Goal: Go to known website: Go to known website

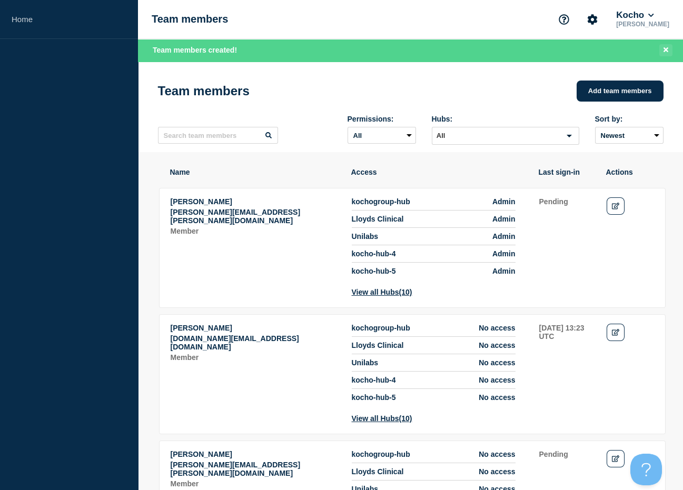
click at [666, 46] on icon "Close banner" at bounding box center [665, 49] width 5 height 7
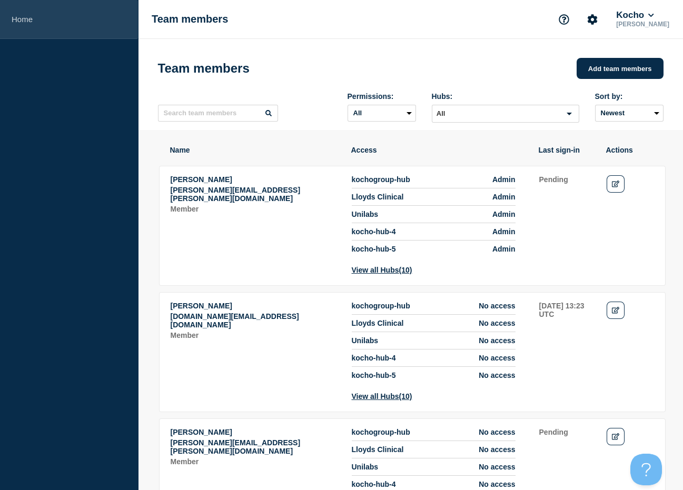
click at [31, 23] on link "Home" at bounding box center [69, 19] width 138 height 39
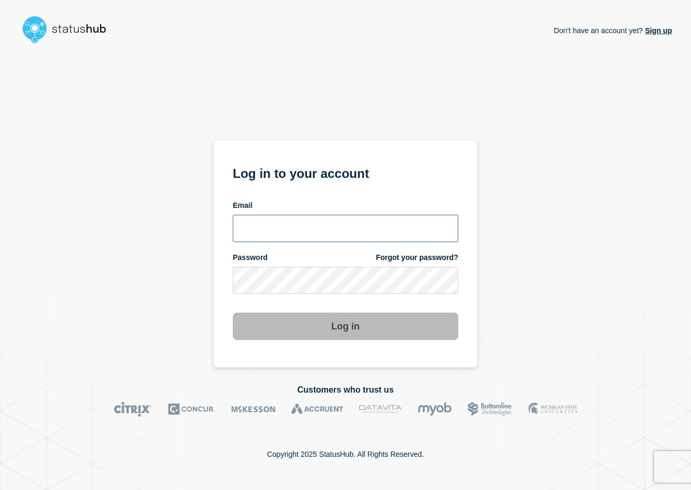
type input "[PERSON_NAME][EMAIL_ADDRESS][PERSON_NAME][DOMAIN_NAME]"
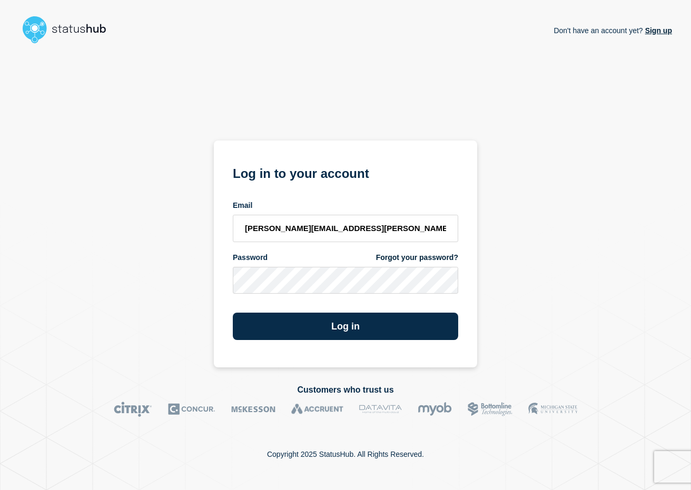
click at [109, 114] on div "Don't have an account yet? Sign up Log in to your account Email [PERSON_NAME][E…" at bounding box center [345, 207] width 653 height 319
